Goal: Navigation & Orientation: Go to known website

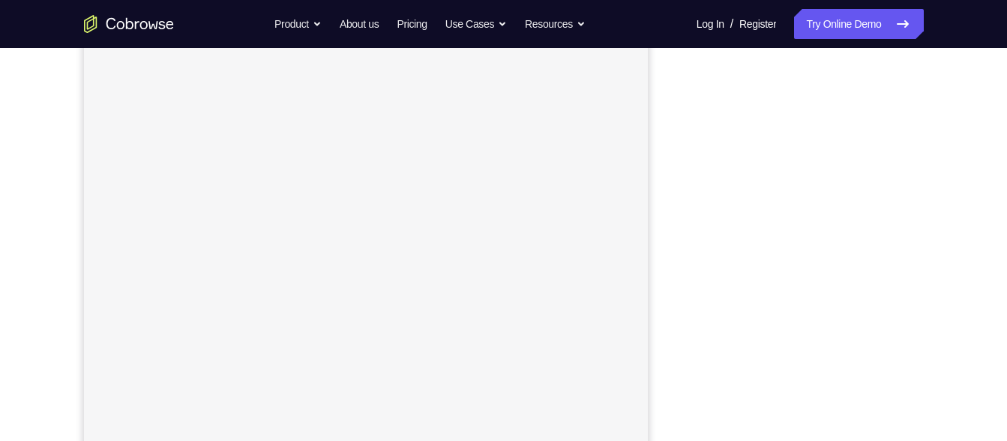
scroll to position [241, 0]
click at [916, 217] on div at bounding box center [804, 252] width 240 height 461
